Goal: Browse casually

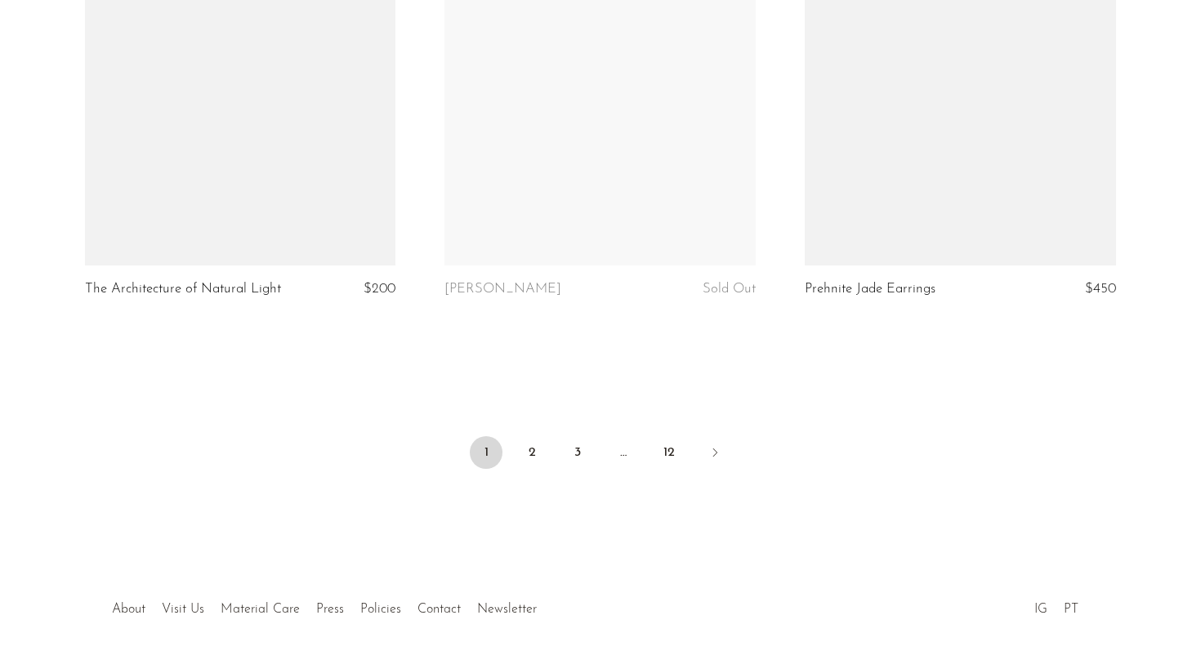
scroll to position [6019, 0]
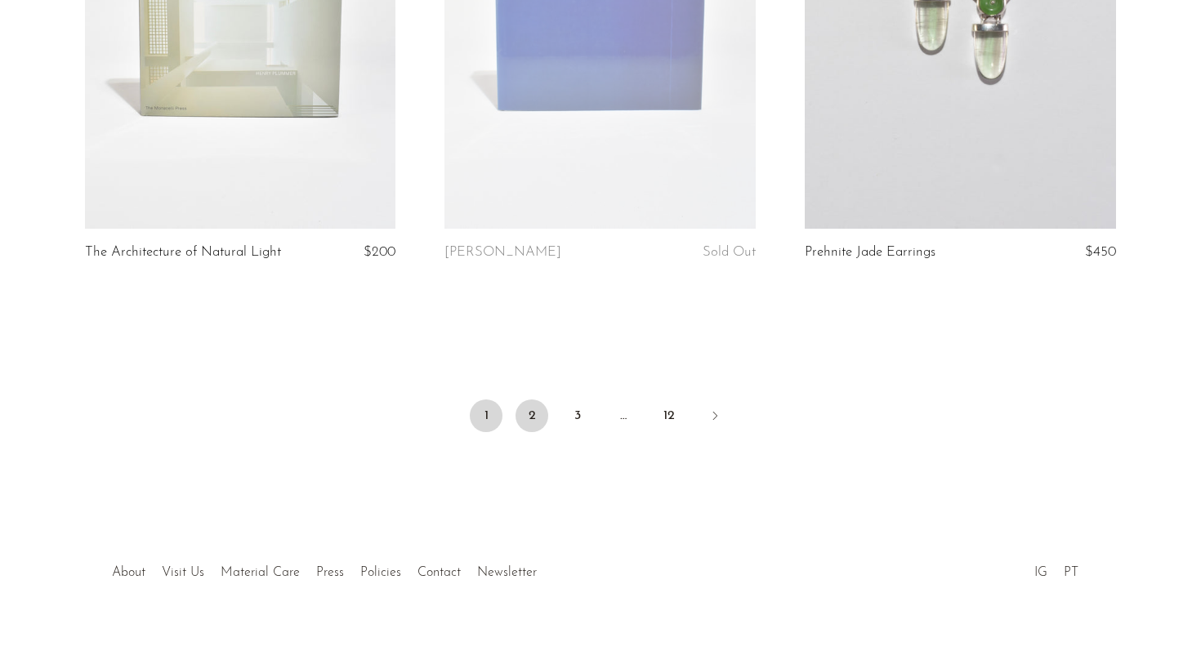
click at [535, 399] on link "2" at bounding box center [531, 415] width 33 height 33
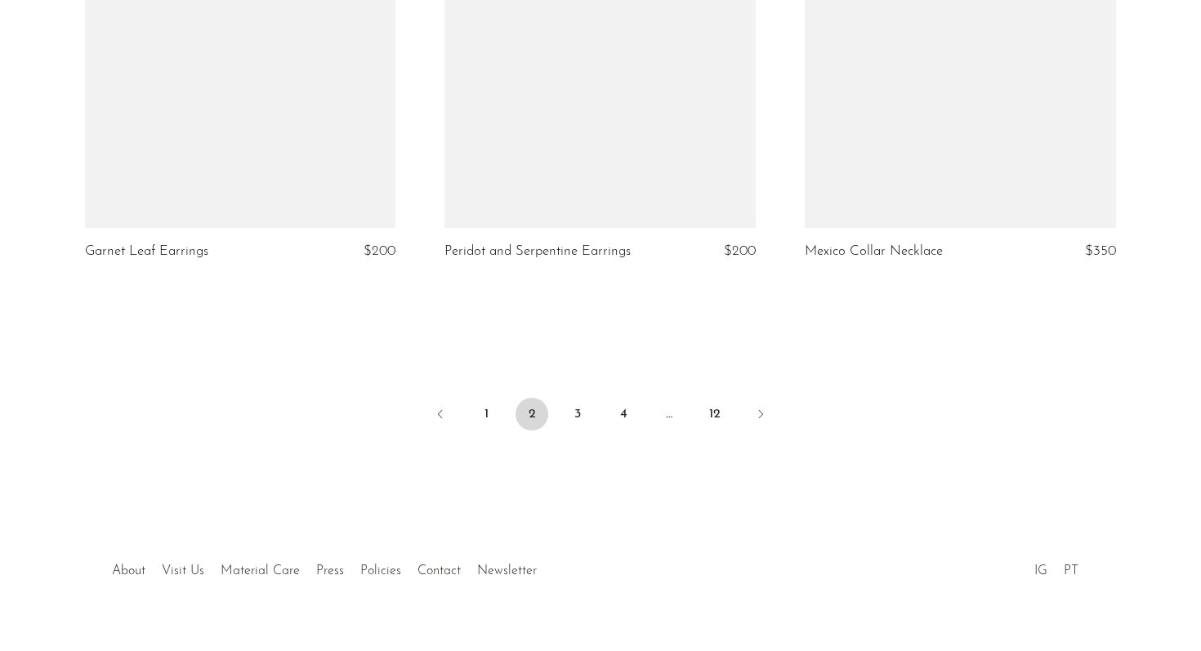
scroll to position [5977, 0]
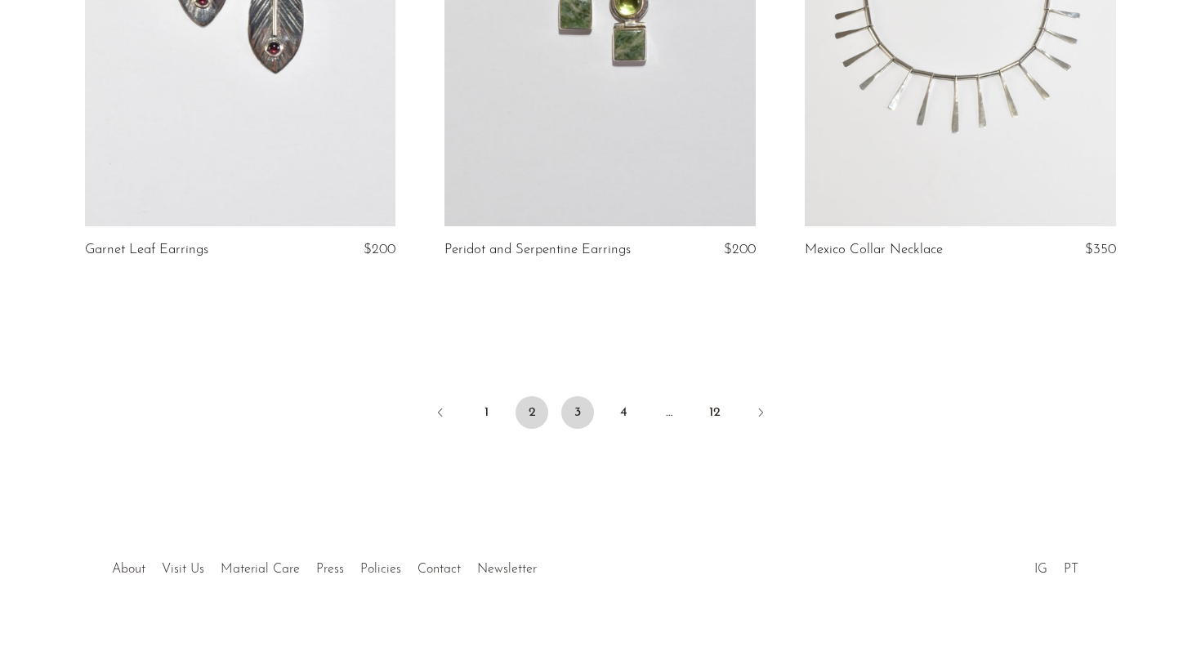
click at [572, 396] on link "3" at bounding box center [577, 412] width 33 height 33
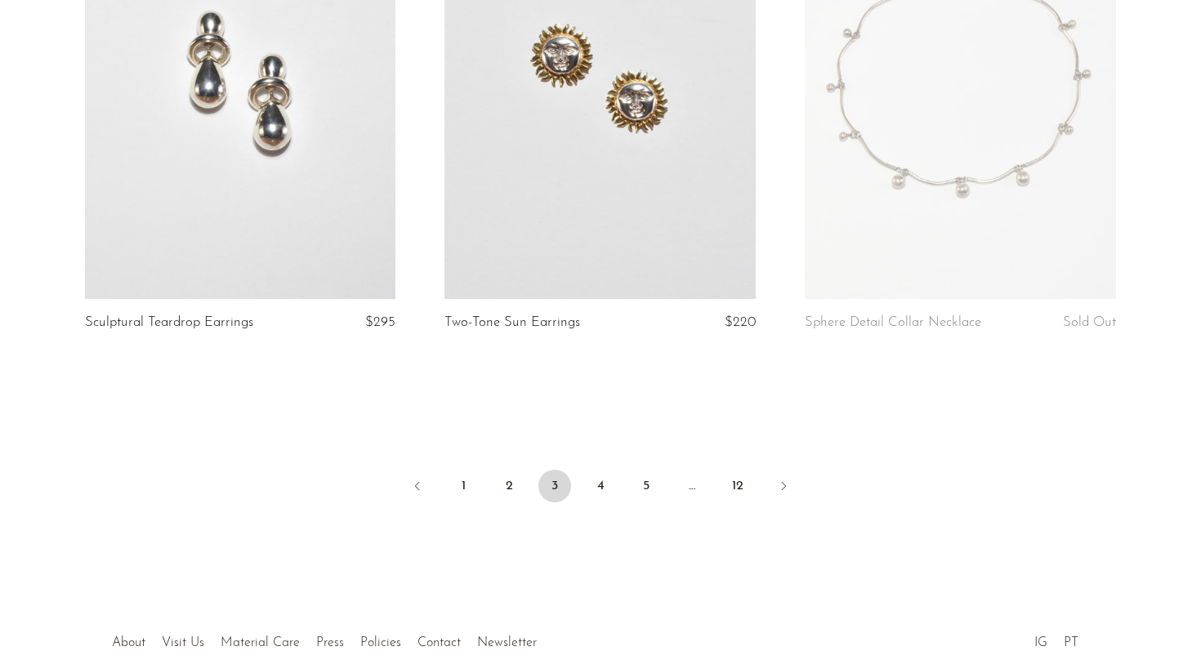
scroll to position [5925, 0]
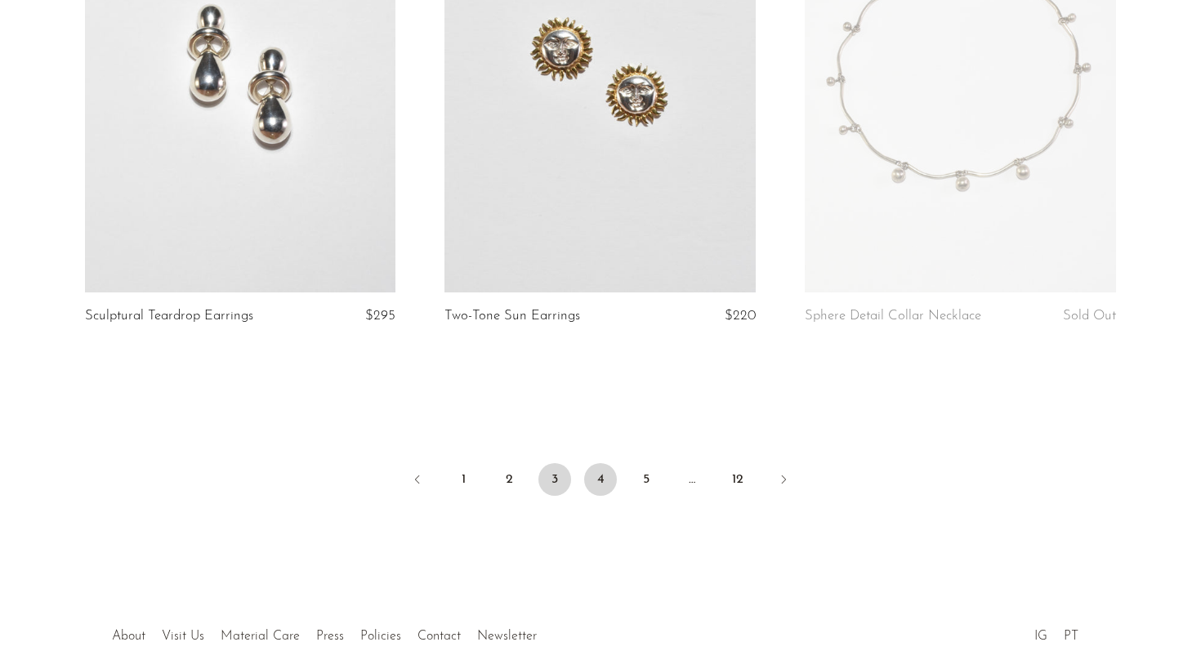
click at [605, 463] on link "4" at bounding box center [600, 479] width 33 height 33
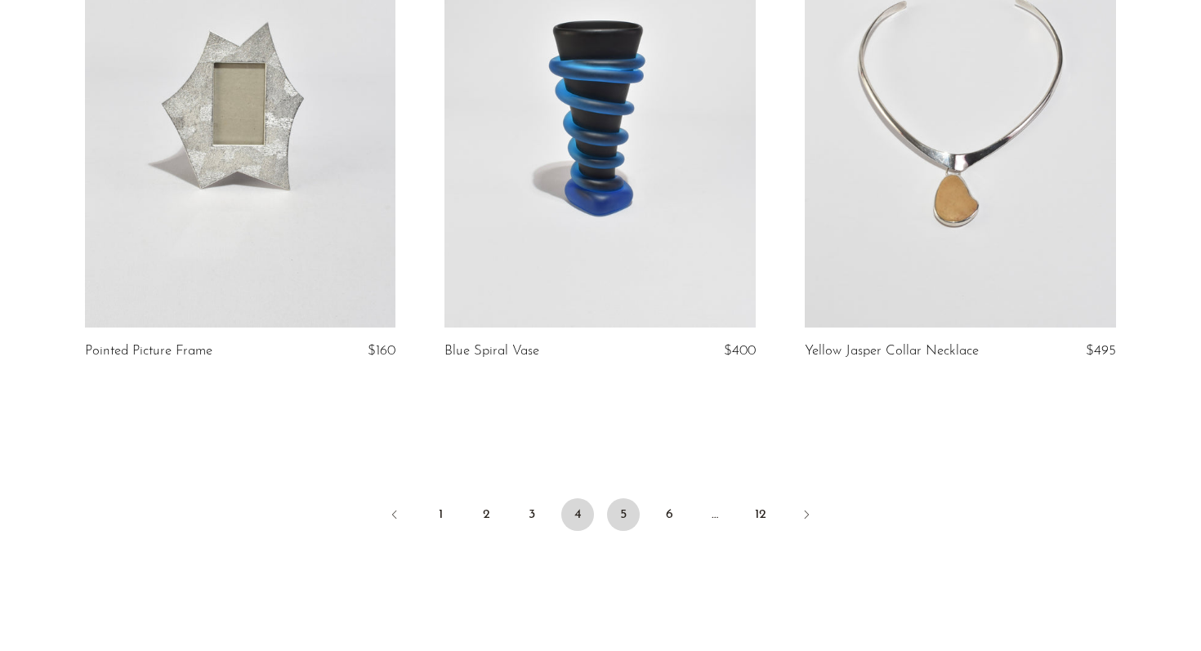
scroll to position [5921, 0]
click at [621, 497] on link "5" at bounding box center [623, 513] width 33 height 33
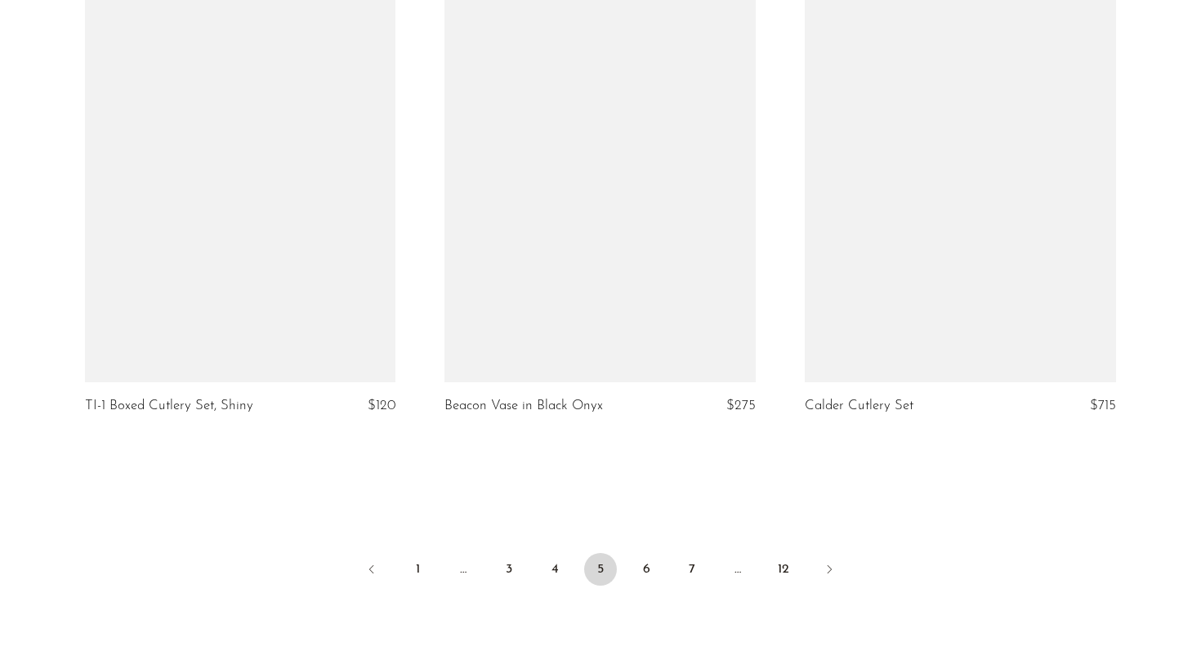
scroll to position [5836, 0]
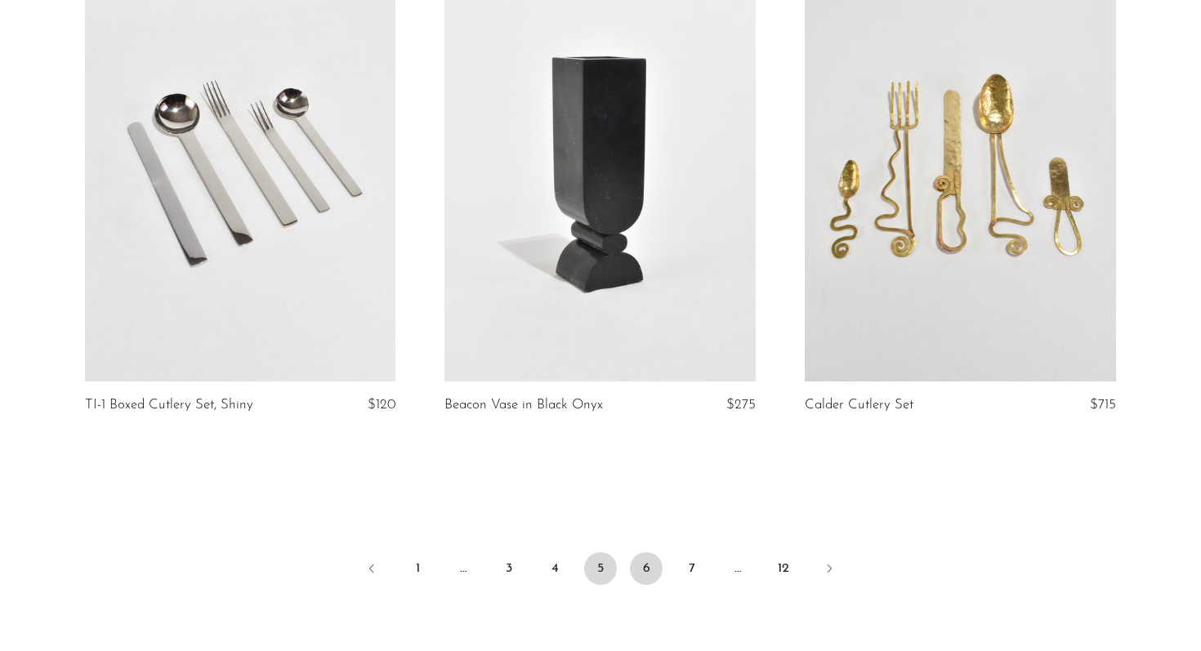
click at [651, 556] on link "6" at bounding box center [646, 568] width 33 height 33
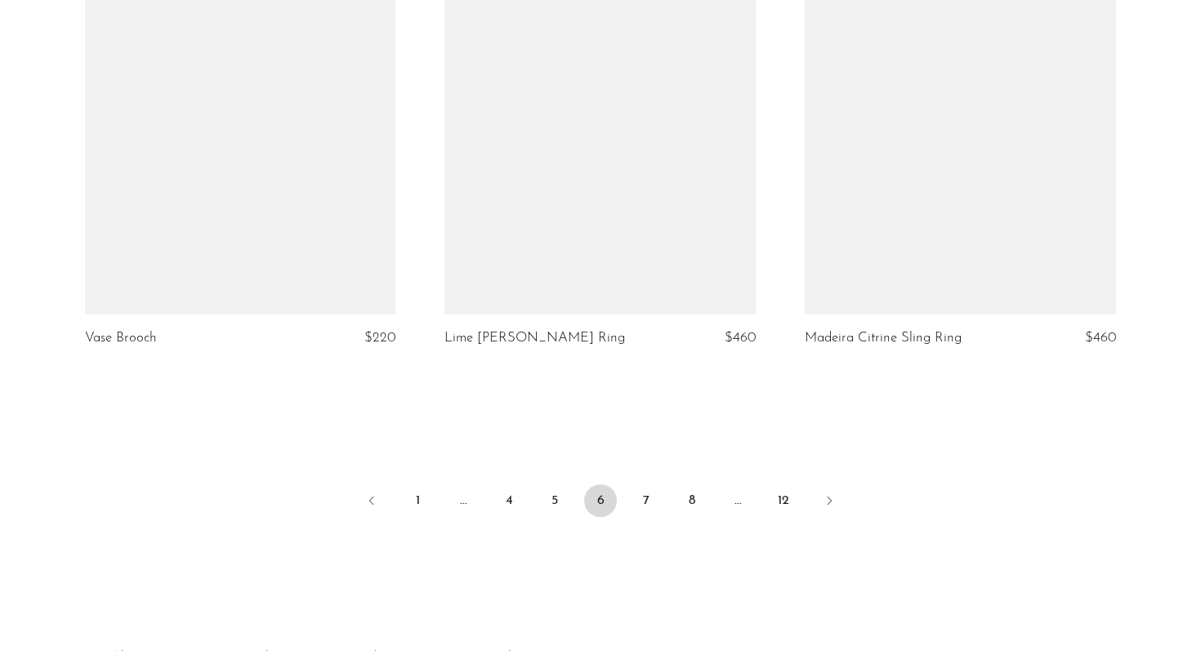
scroll to position [5867, 0]
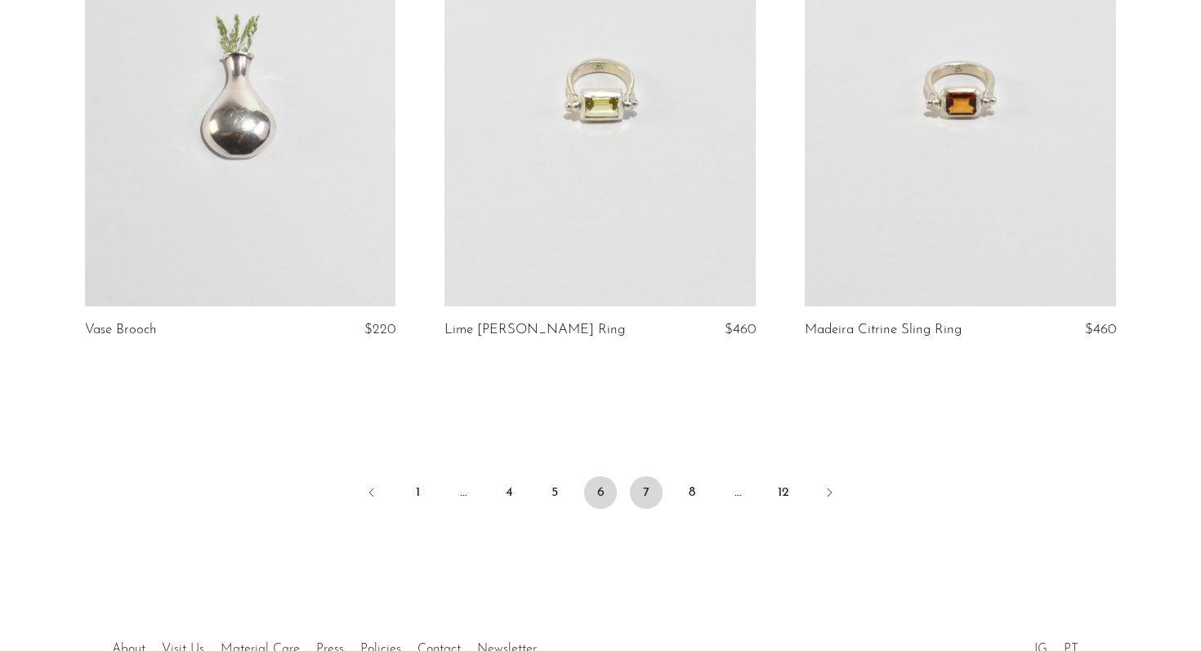
click at [650, 495] on link "7" at bounding box center [646, 492] width 33 height 33
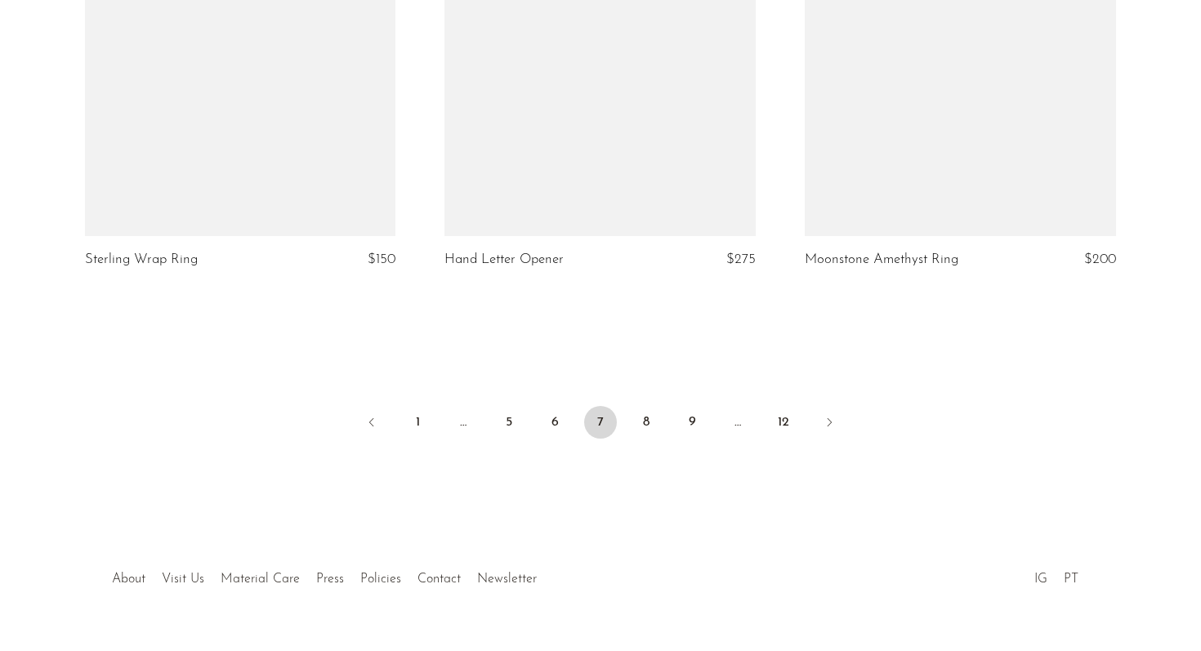
scroll to position [5974, 0]
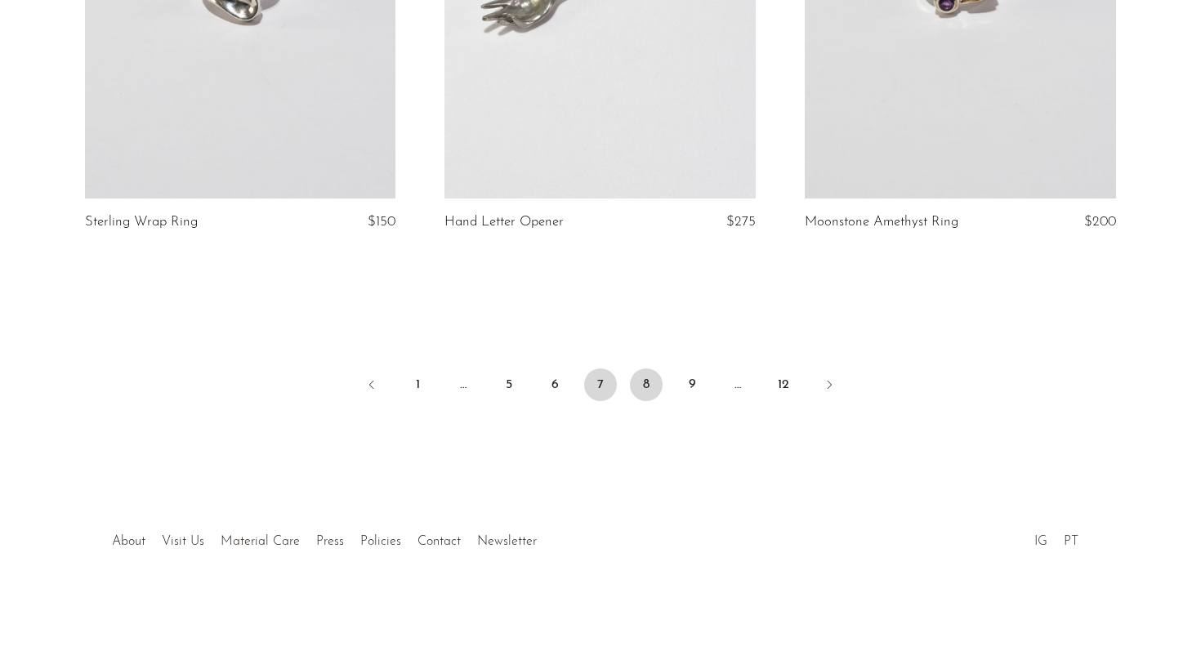
click at [653, 378] on link "8" at bounding box center [646, 384] width 33 height 33
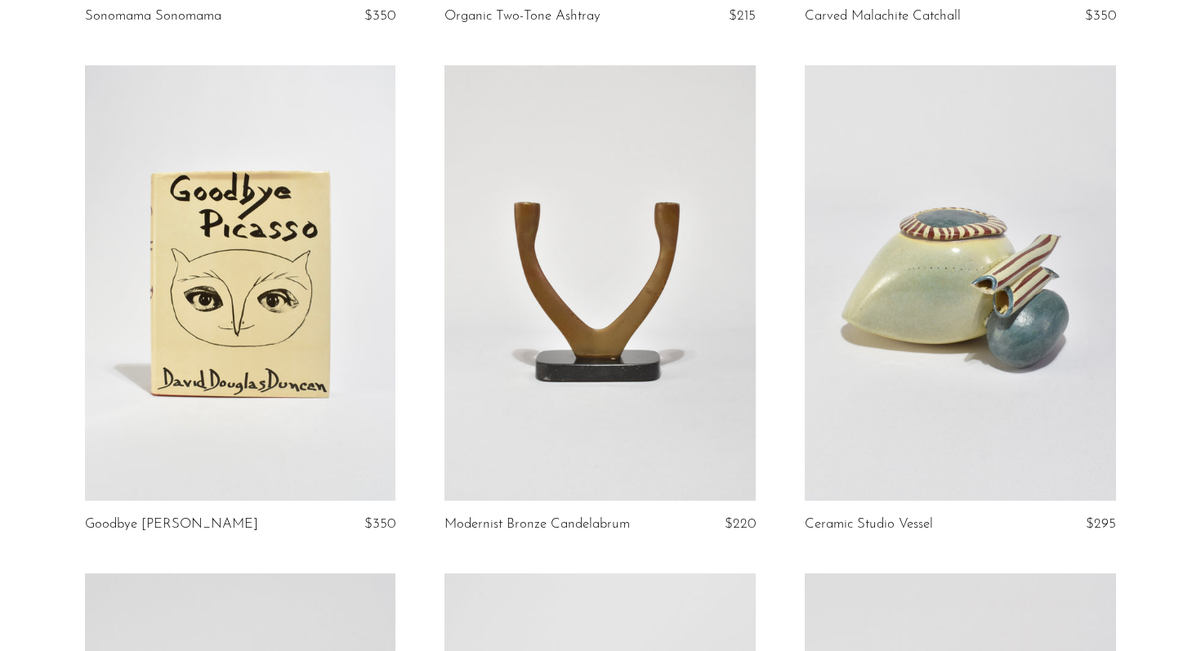
scroll to position [2621, 0]
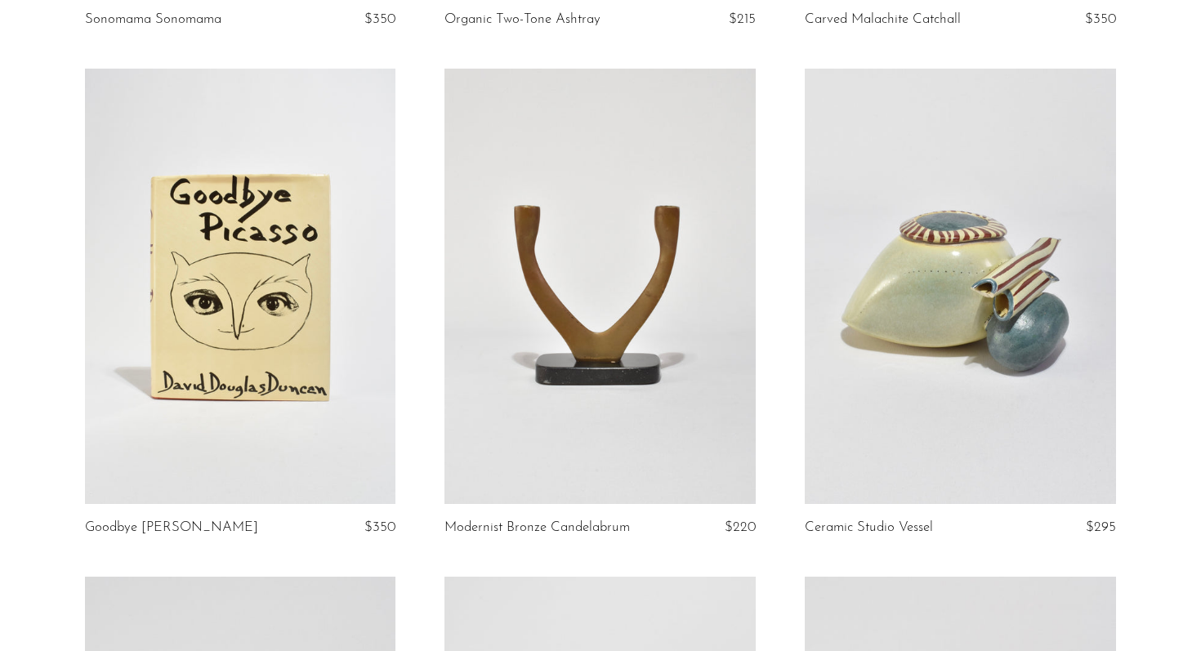
click at [651, 375] on link at bounding box center [599, 286] width 311 height 435
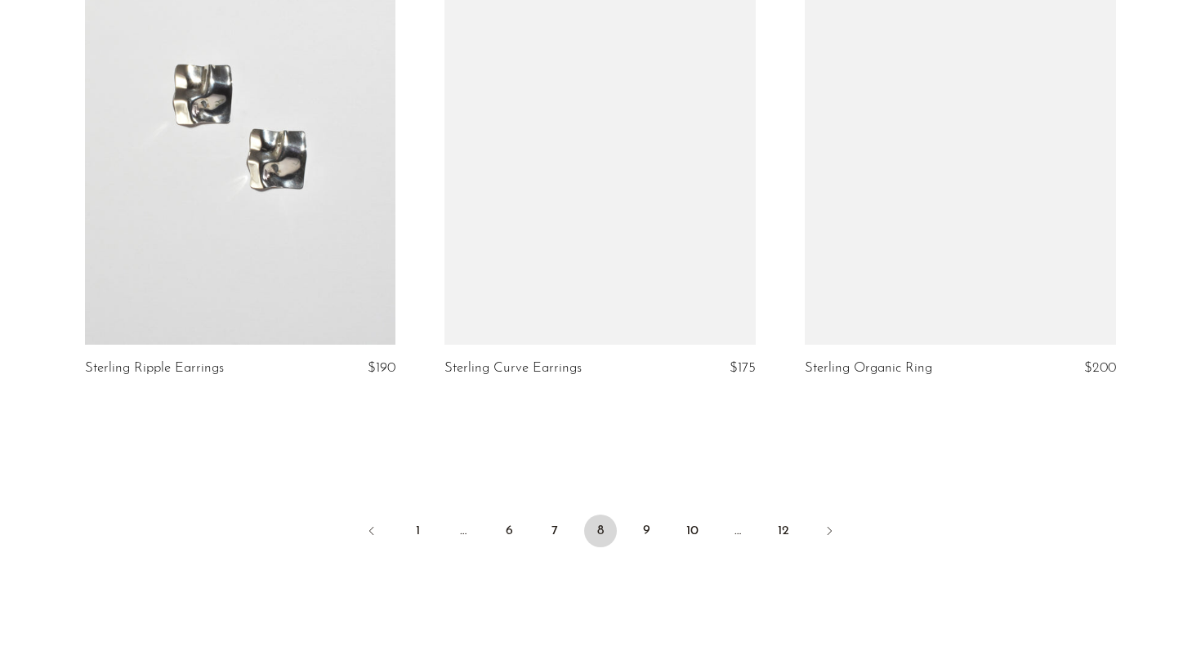
scroll to position [5830, 0]
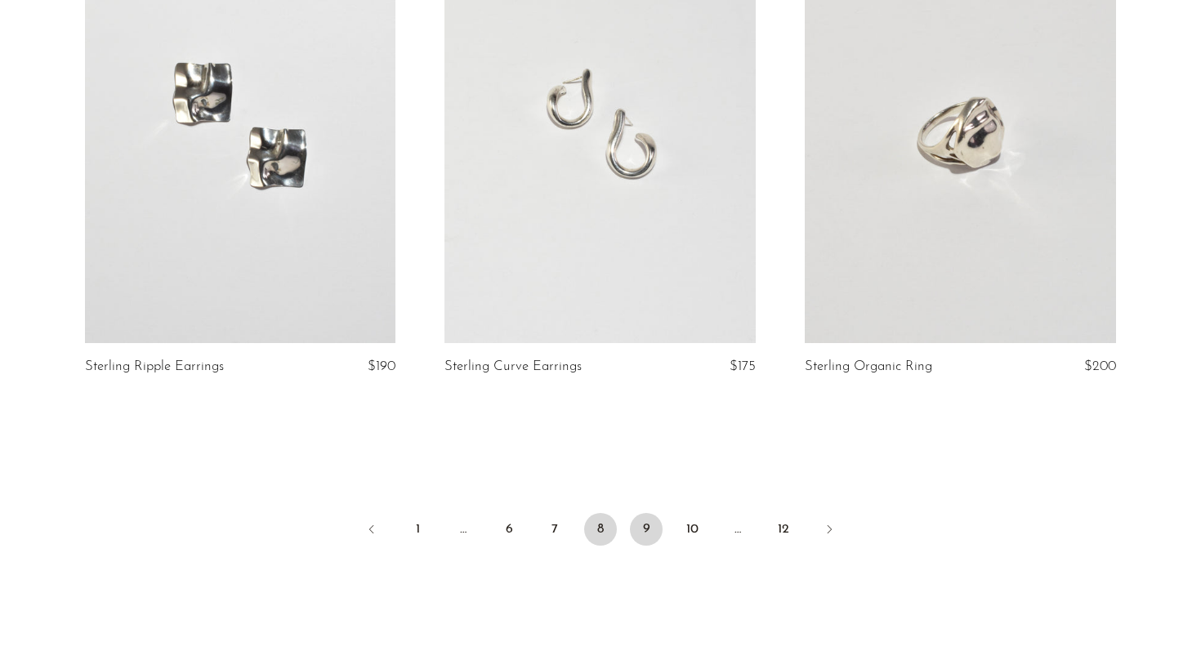
click at [643, 529] on link "9" at bounding box center [646, 529] width 33 height 33
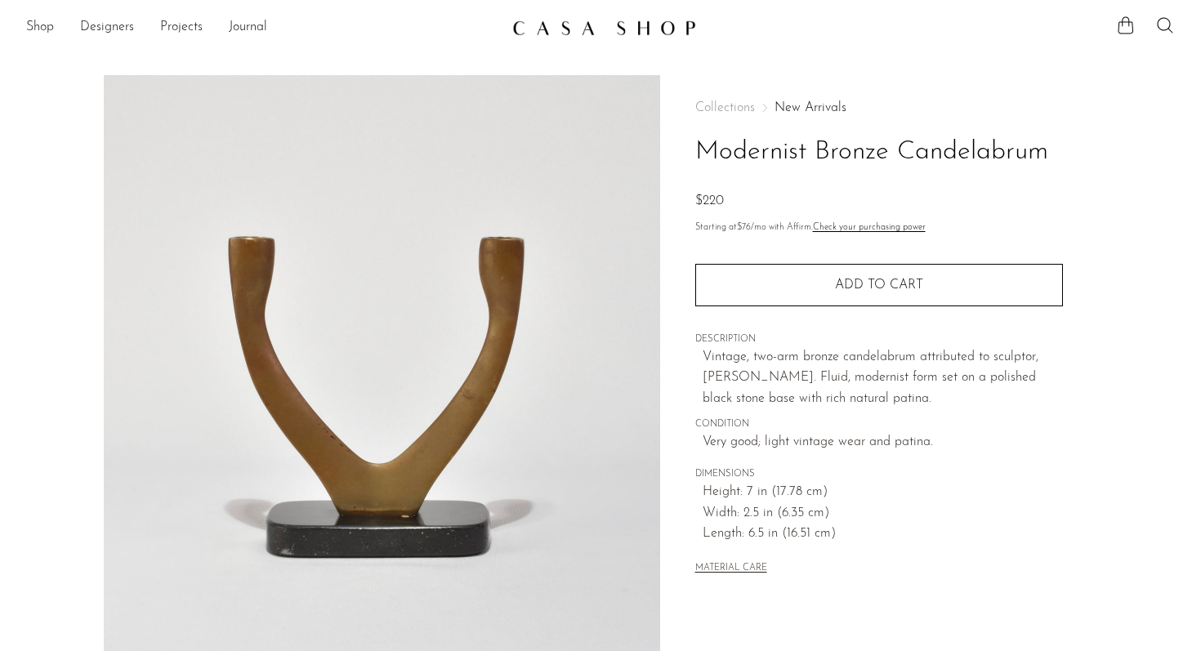
click at [513, 402] on img at bounding box center [382, 381] width 556 height 613
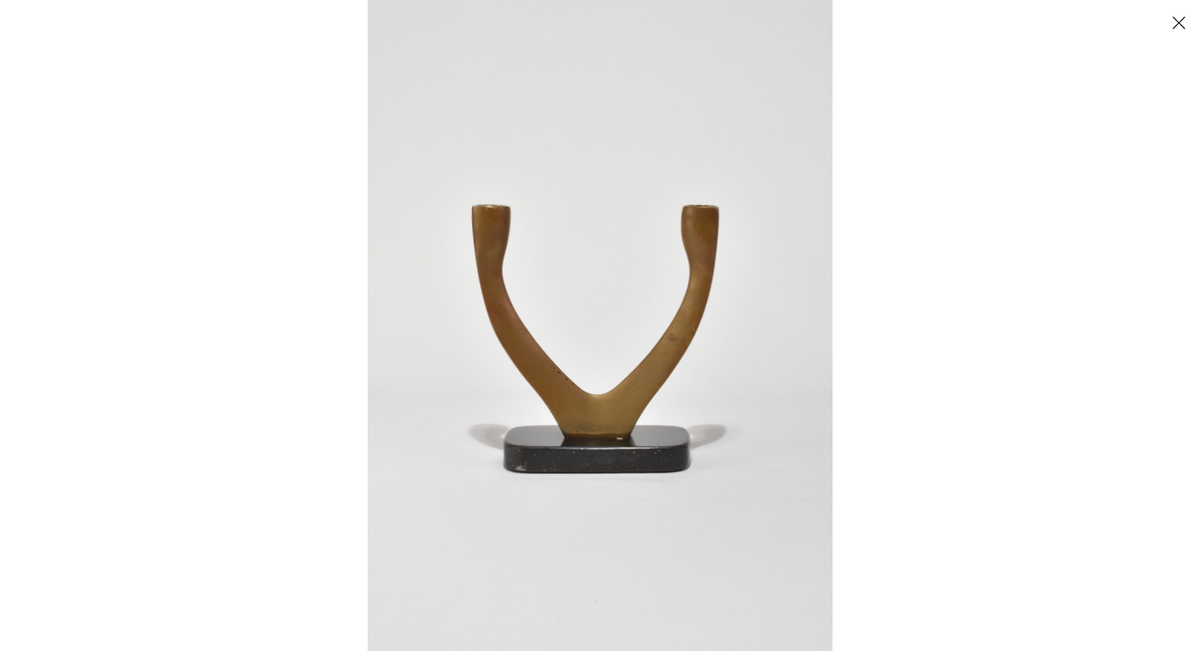
click at [581, 387] on img at bounding box center [600, 325] width 465 height 651
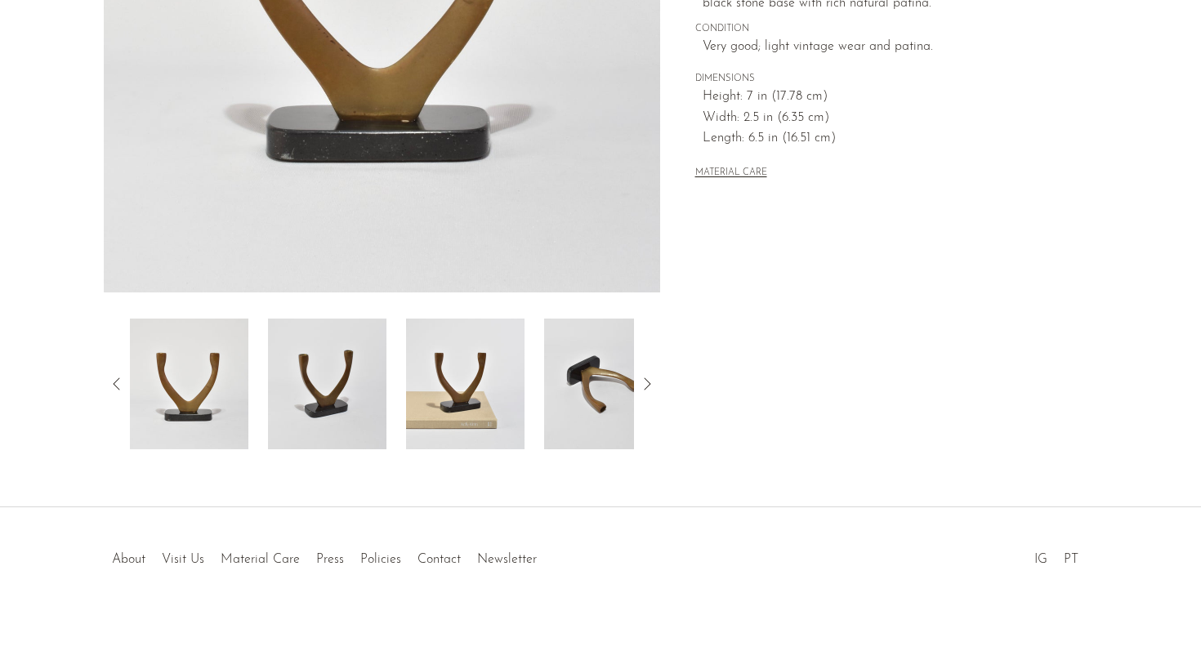
scroll to position [413, 0]
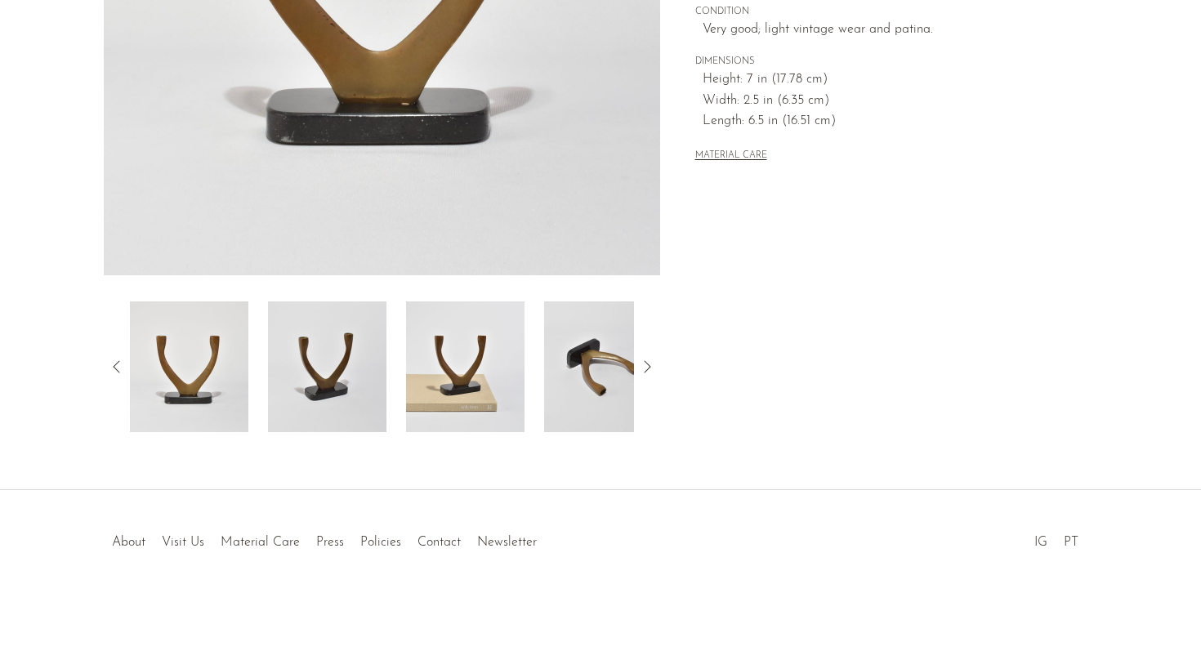
click at [491, 389] on img at bounding box center [465, 366] width 118 height 131
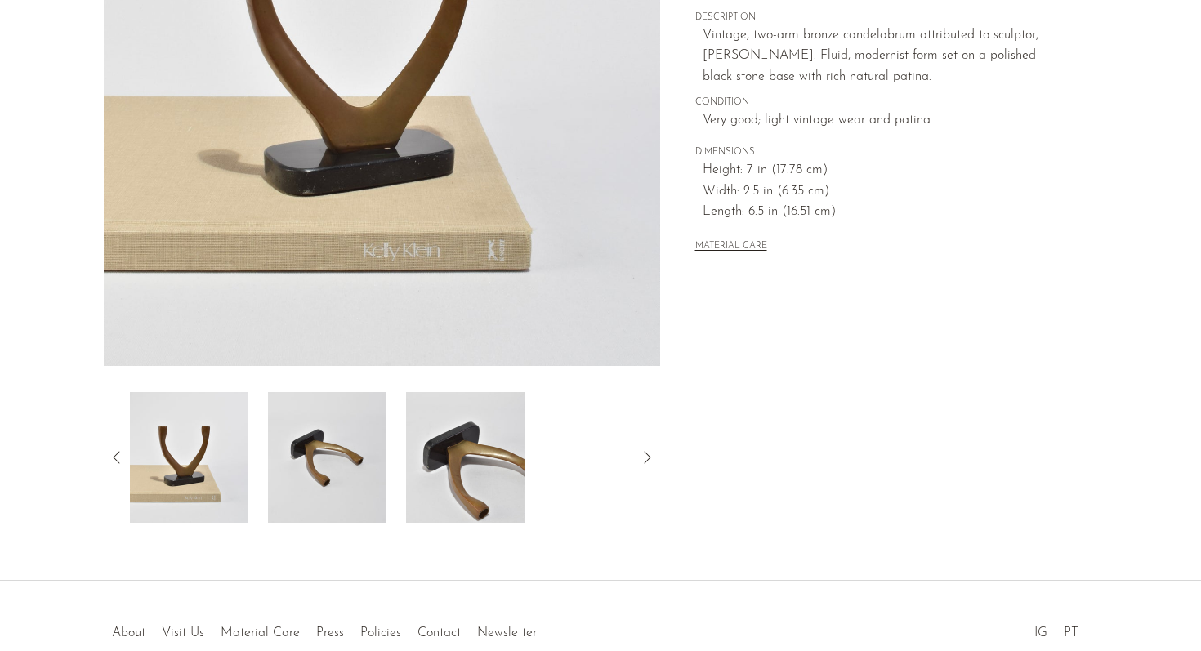
scroll to position [0, 0]
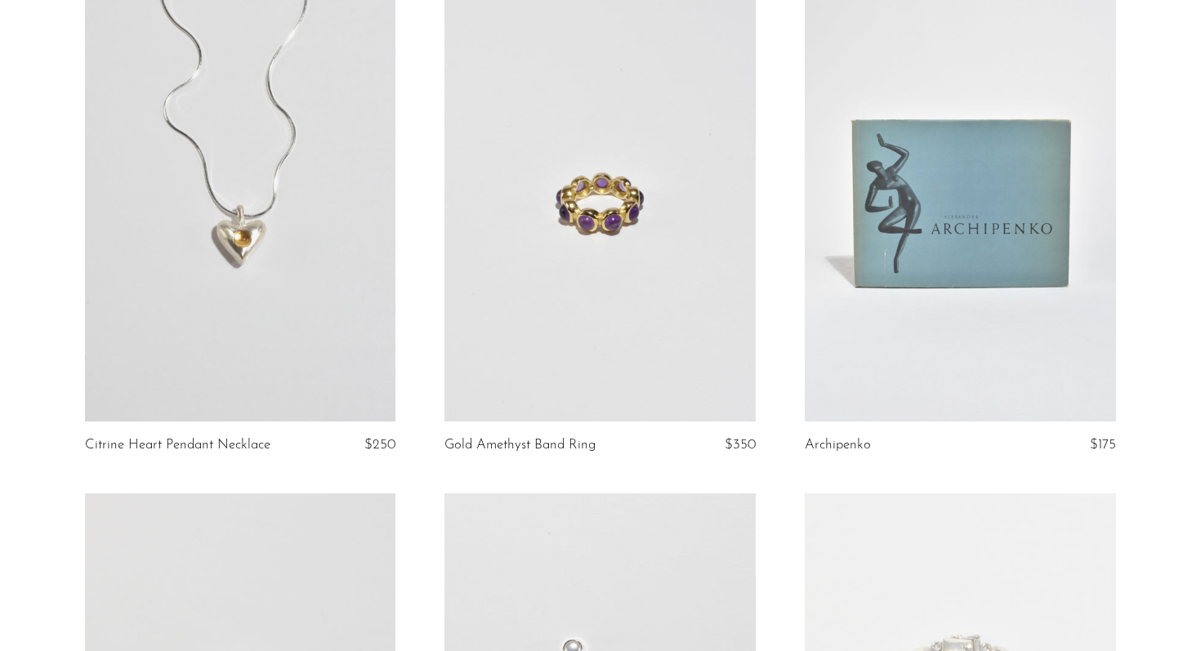
scroll to position [3227, 0]
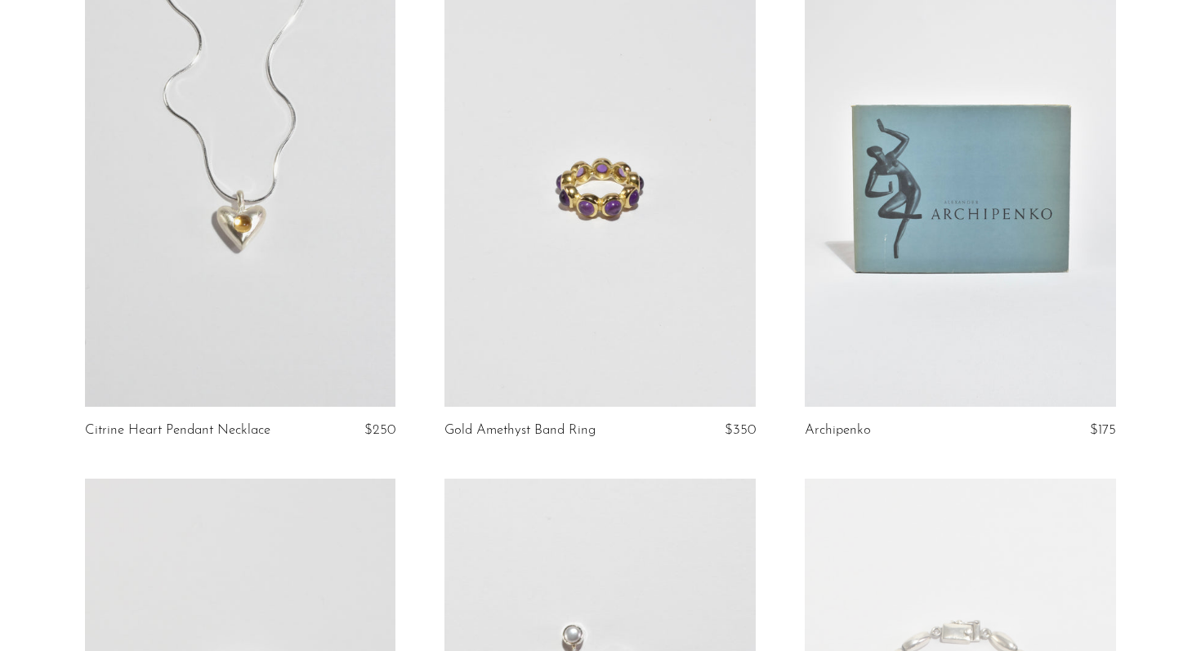
click at [1028, 296] on link at bounding box center [960, 188] width 311 height 435
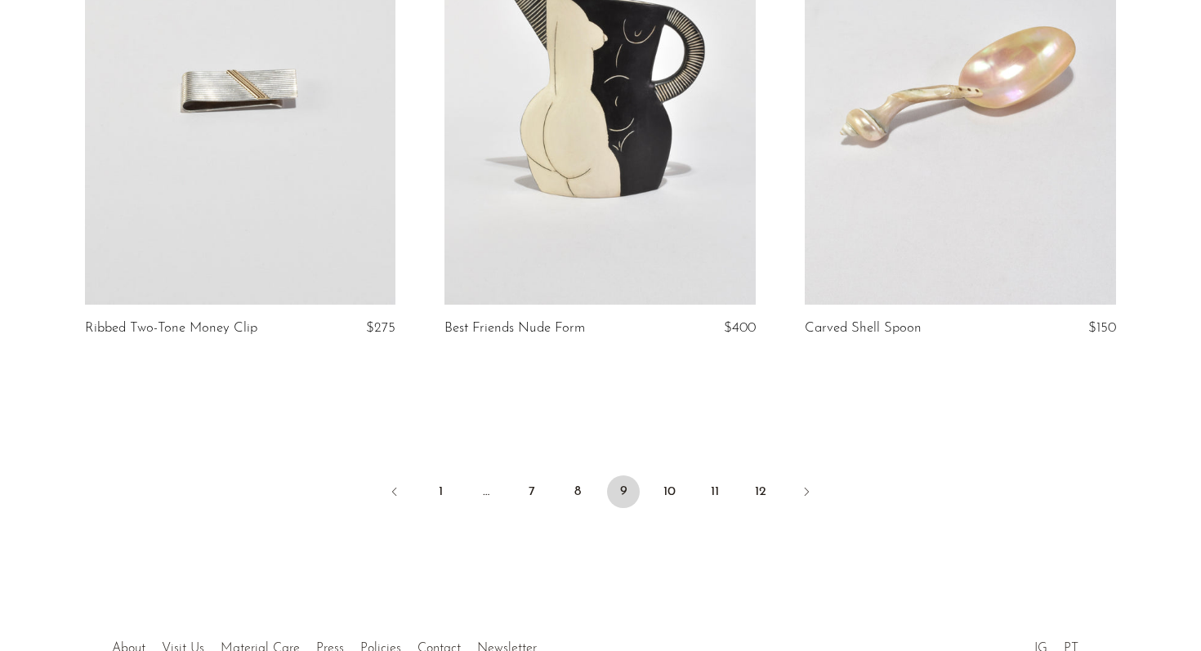
scroll to position [5885, 0]
click at [664, 479] on link "10" at bounding box center [669, 490] width 33 height 33
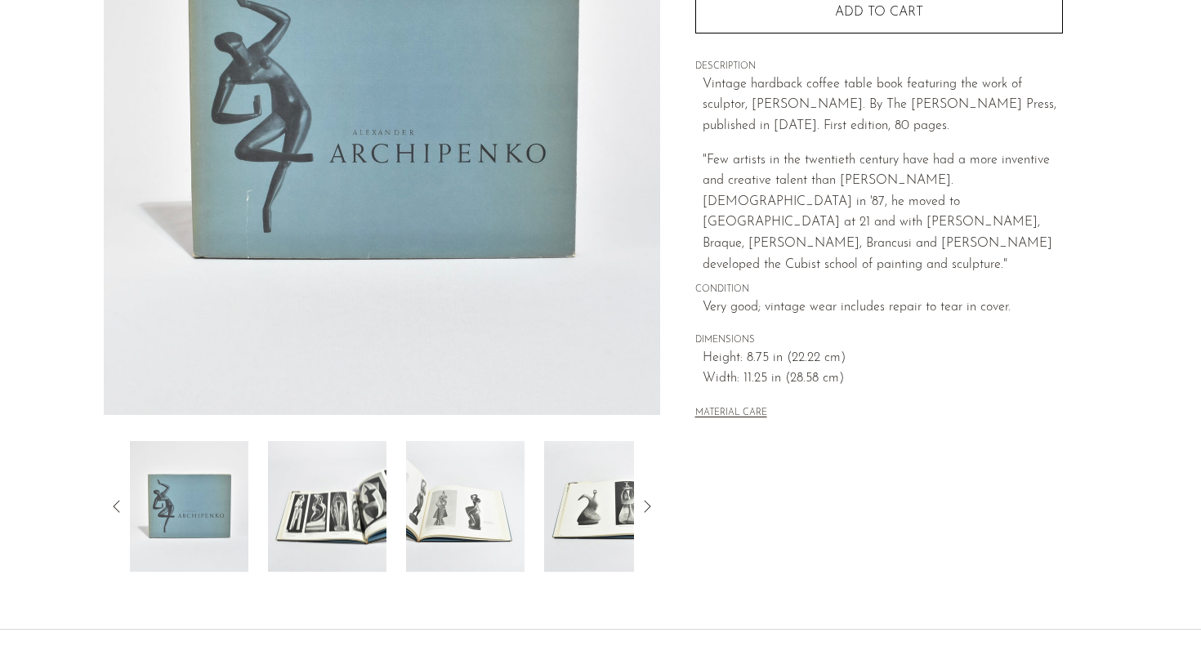
scroll to position [274, 0]
click at [356, 526] on img at bounding box center [327, 504] width 118 height 131
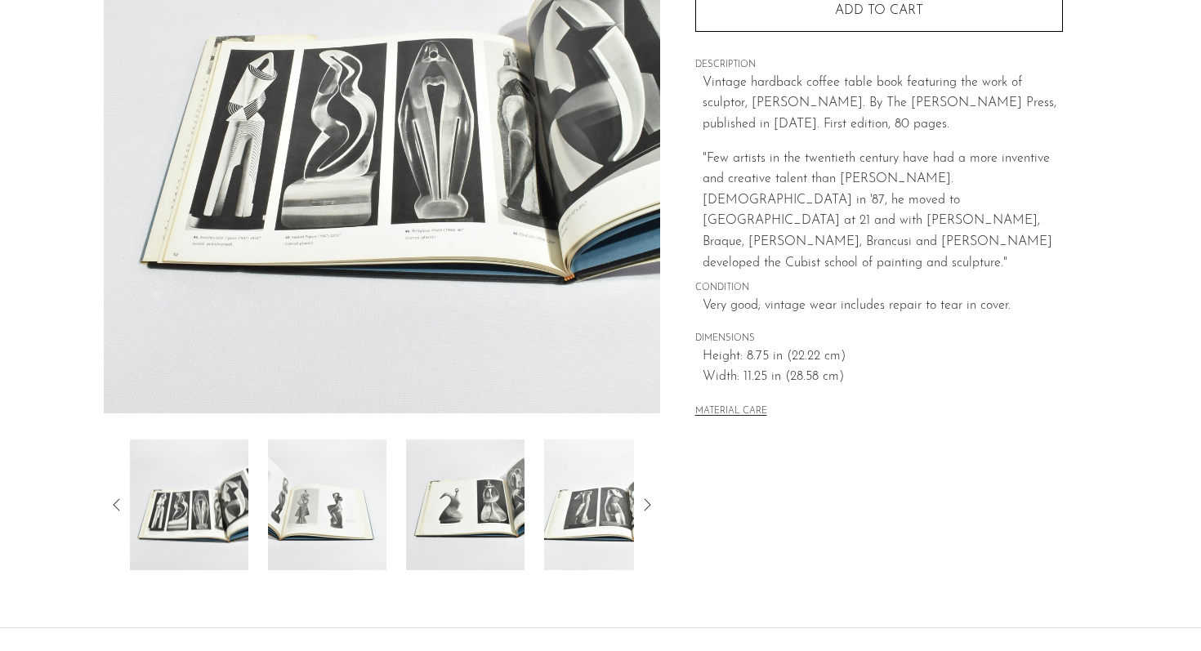
click at [447, 509] on img at bounding box center [465, 504] width 118 height 131
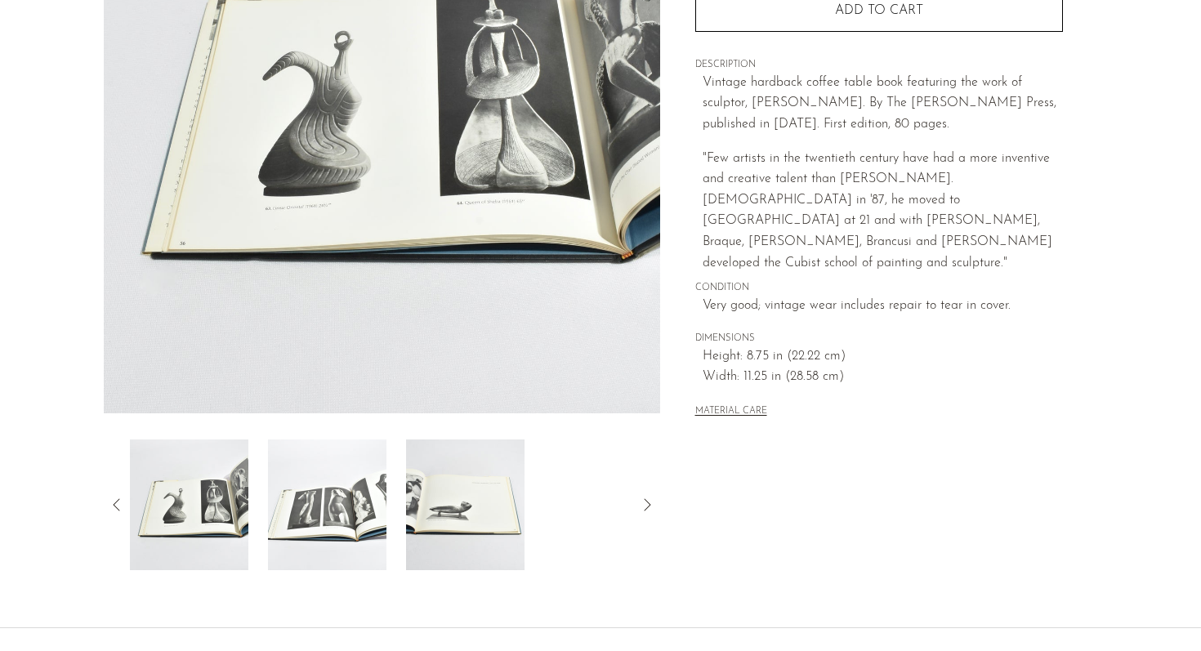
click at [508, 502] on img at bounding box center [465, 504] width 118 height 131
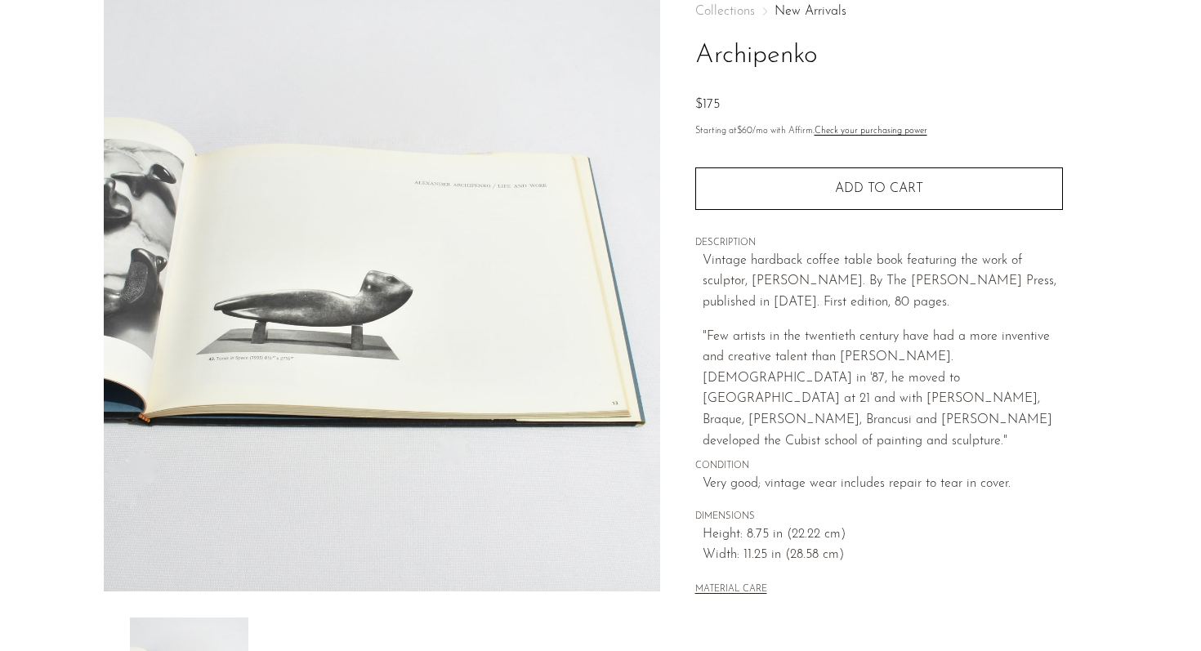
scroll to position [0, 0]
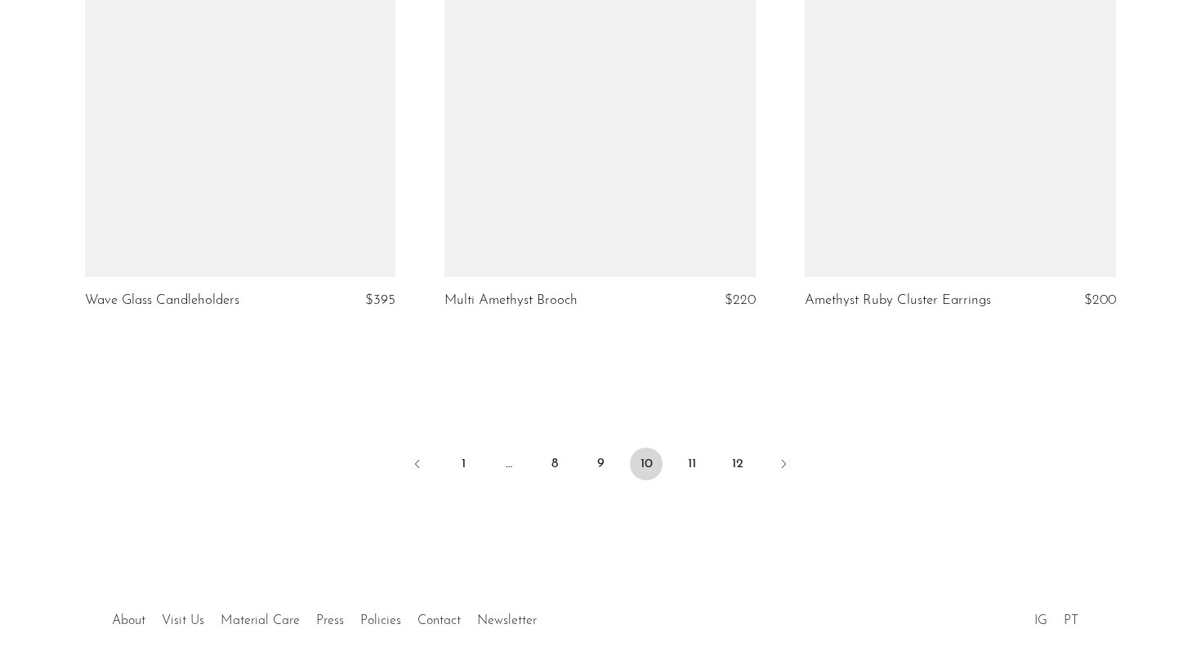
scroll to position [5911, 0]
